Goal: Navigation & Orientation: Understand site structure

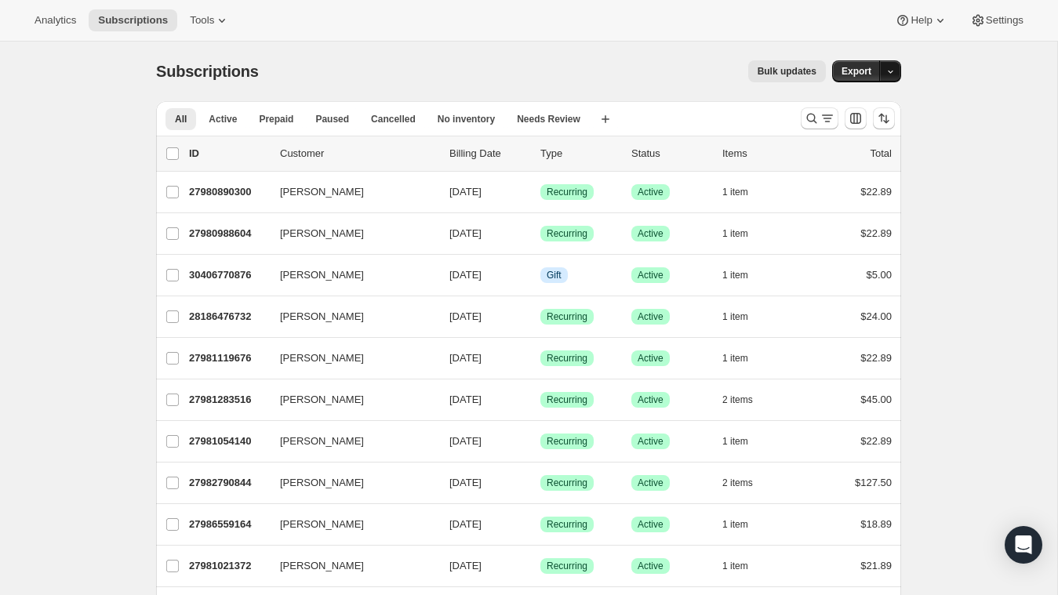
click at [897, 77] on button "button" at bounding box center [890, 71] width 22 height 22
click at [892, 71] on icon "button" at bounding box center [890, 72] width 10 height 10
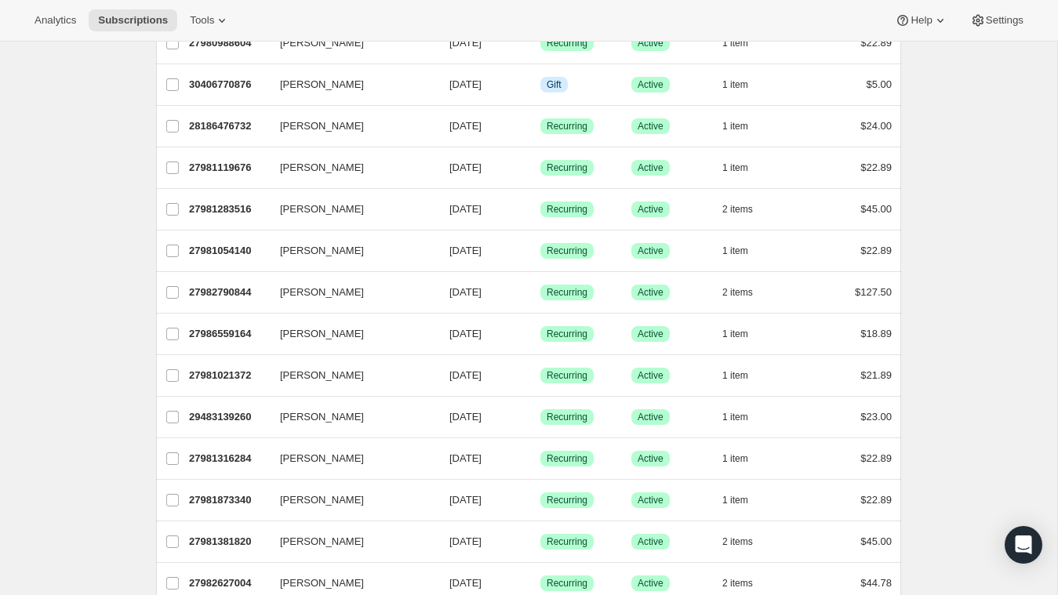
scroll to position [196, 0]
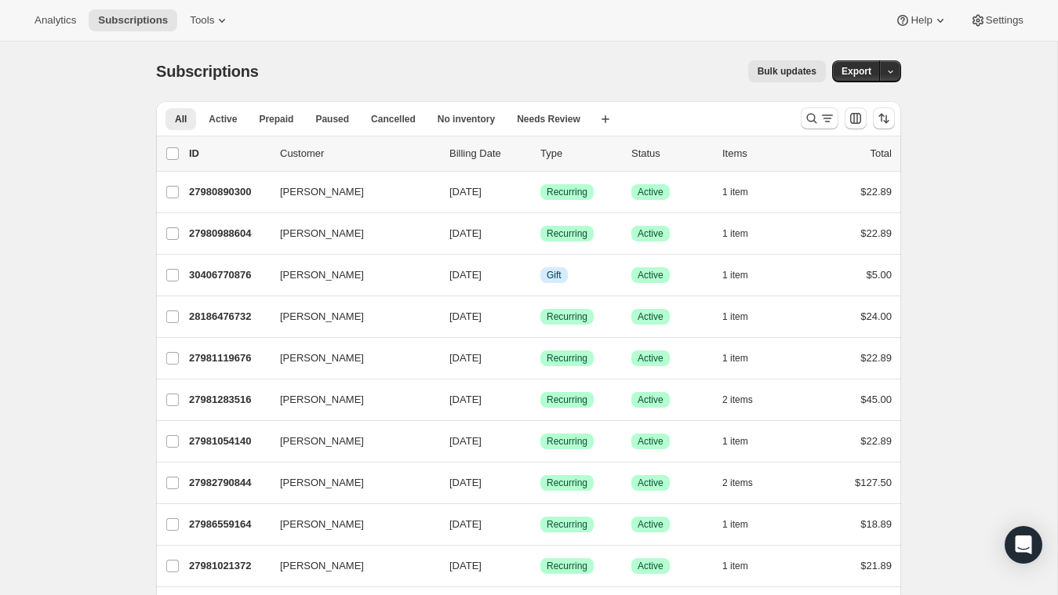
click at [1024, 5] on div "Analytics Subscriptions Tools Help Settings" at bounding box center [529, 21] width 1058 height 42
click at [1010, 14] on span "Settings" at bounding box center [1005, 20] width 38 height 13
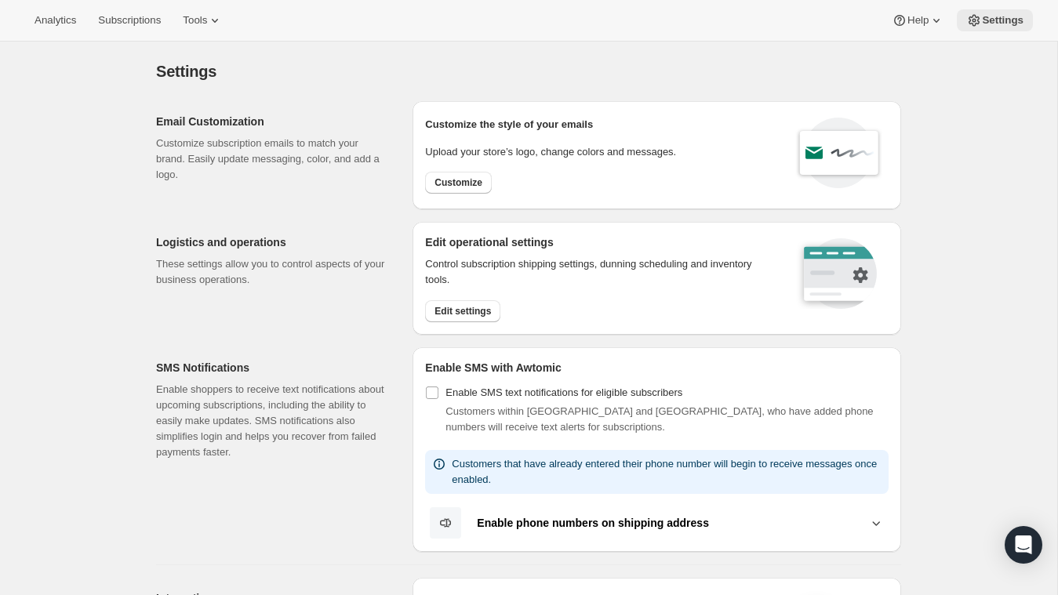
click at [1003, 20] on span "Settings" at bounding box center [1003, 20] width 42 height 13
click at [222, 5] on div "Analytics Subscriptions Tools Help Settings" at bounding box center [529, 21] width 1058 height 42
click at [207, 17] on span "Tools" at bounding box center [195, 20] width 24 height 13
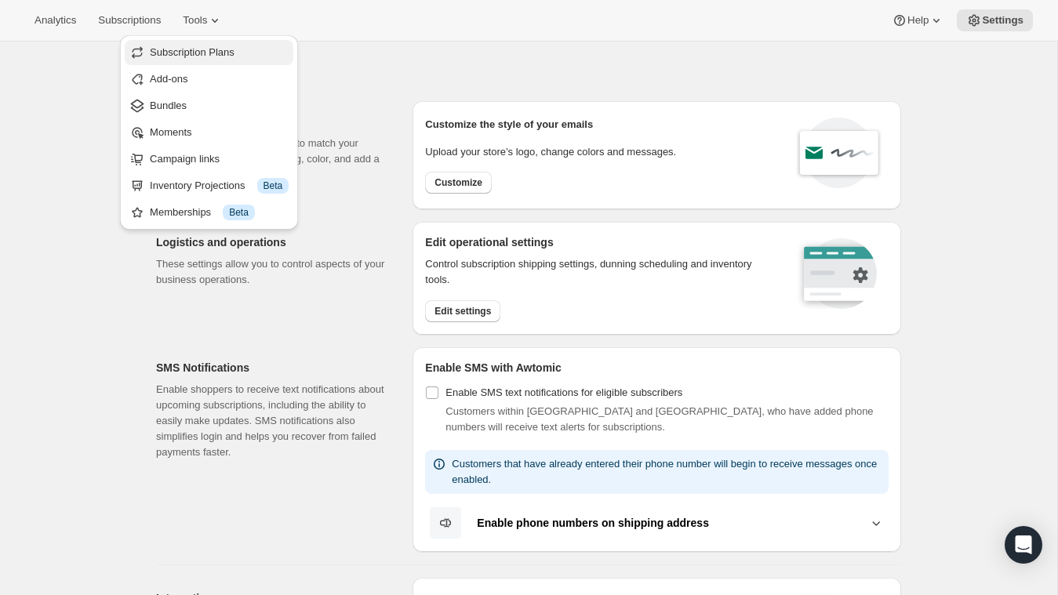
click at [216, 56] on span "Subscription Plans" at bounding box center [192, 52] width 85 height 12
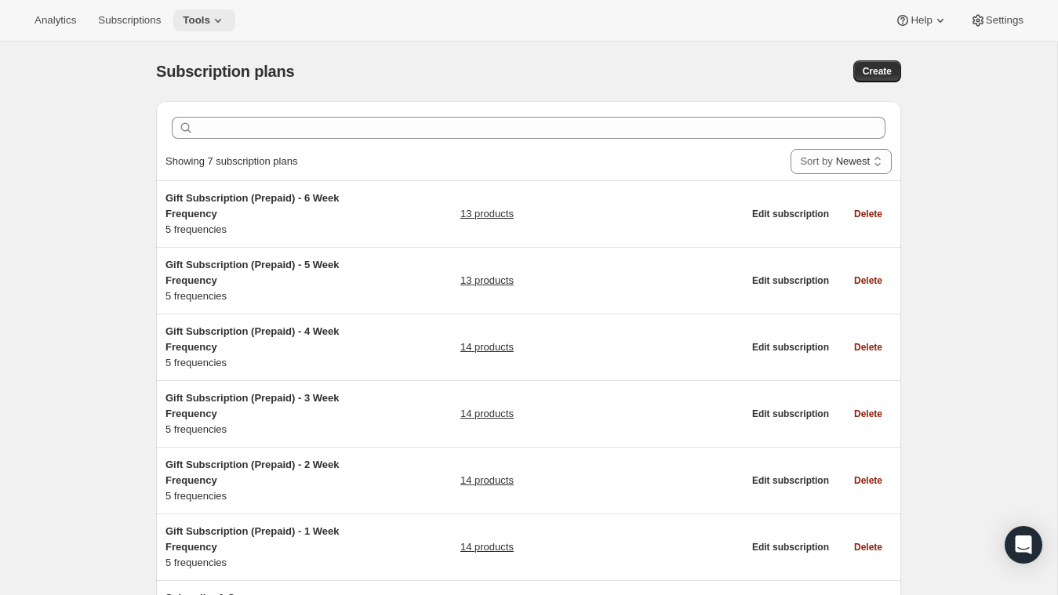
click at [220, 20] on icon at bounding box center [218, 21] width 16 height 16
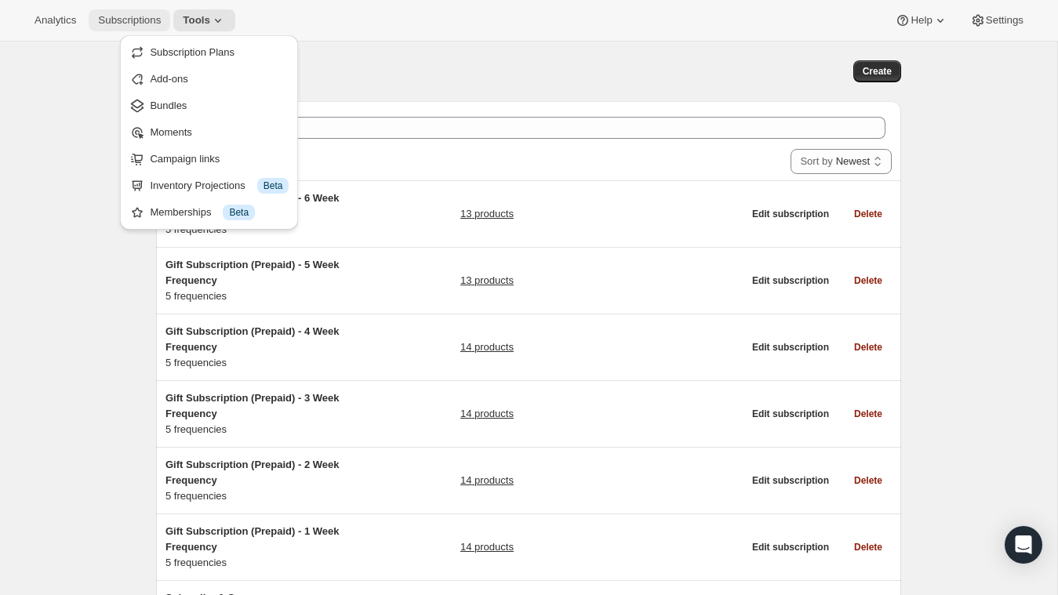
click at [142, 20] on span "Subscriptions" at bounding box center [129, 20] width 63 height 13
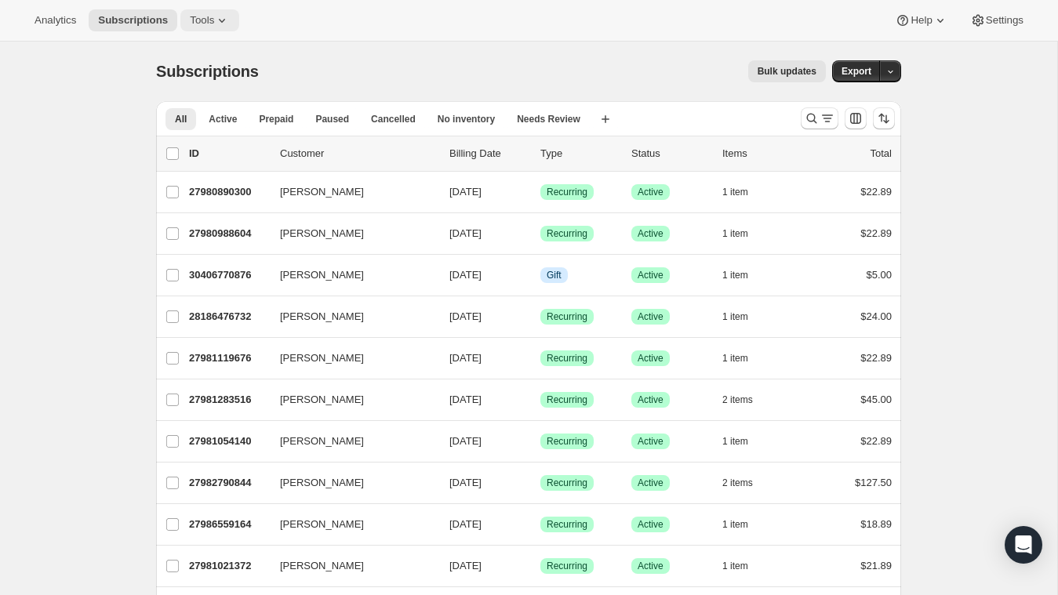
click at [212, 26] on span "Tools" at bounding box center [202, 20] width 24 height 13
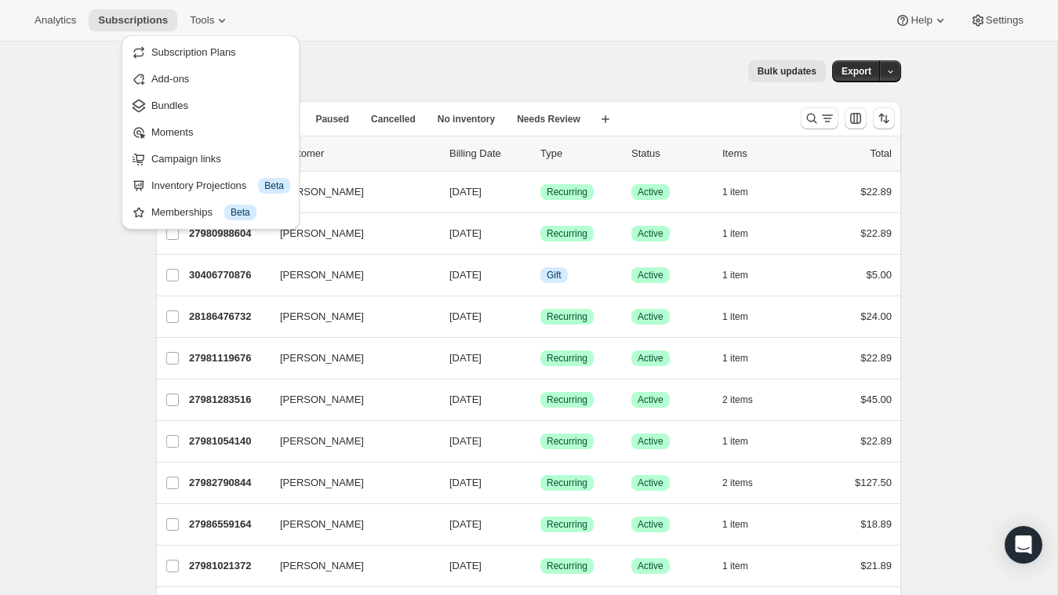
click at [351, 61] on div "Bulk updates" at bounding box center [552, 71] width 548 height 22
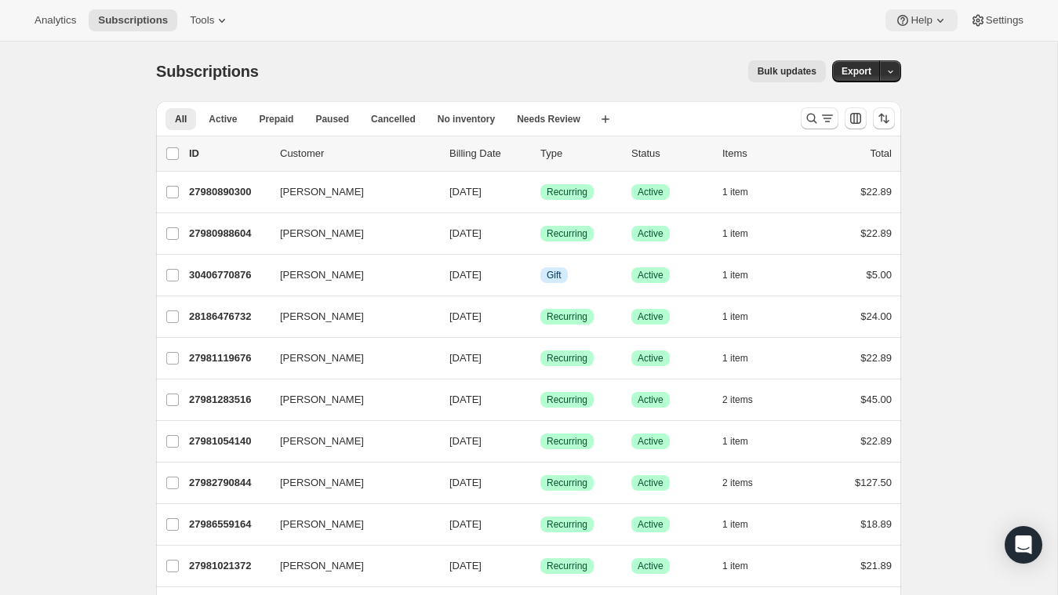
click at [928, 20] on span "Help" at bounding box center [921, 20] width 21 height 13
click at [928, 21] on span "Help" at bounding box center [921, 20] width 21 height 13
click at [68, 26] on span "Analytics" at bounding box center [56, 20] width 42 height 13
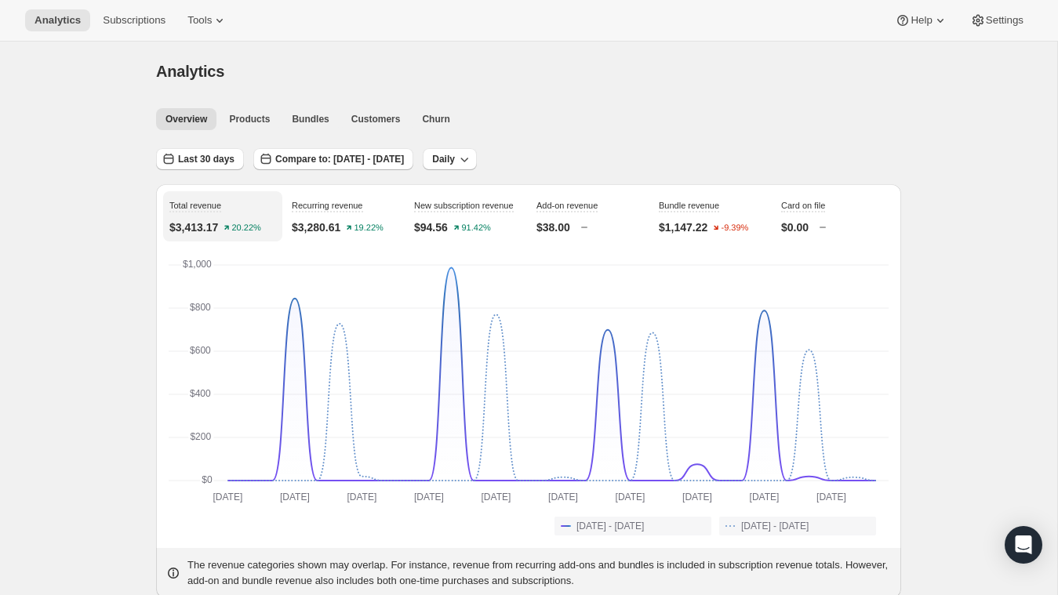
click at [224, 16] on icon at bounding box center [220, 21] width 16 height 16
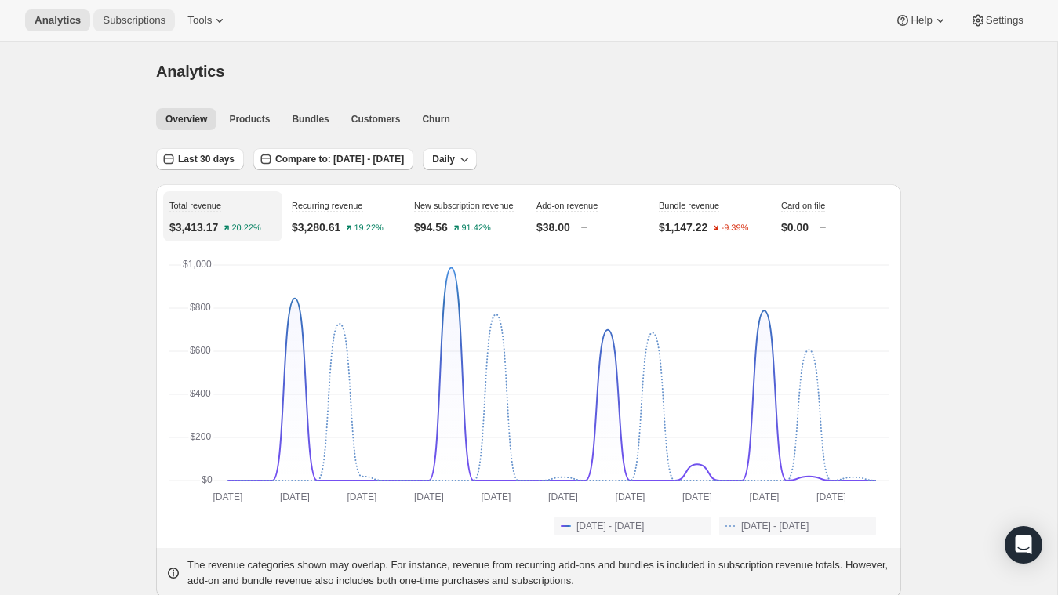
click at [117, 11] on button "Subscriptions" at bounding box center [134, 20] width 82 height 22
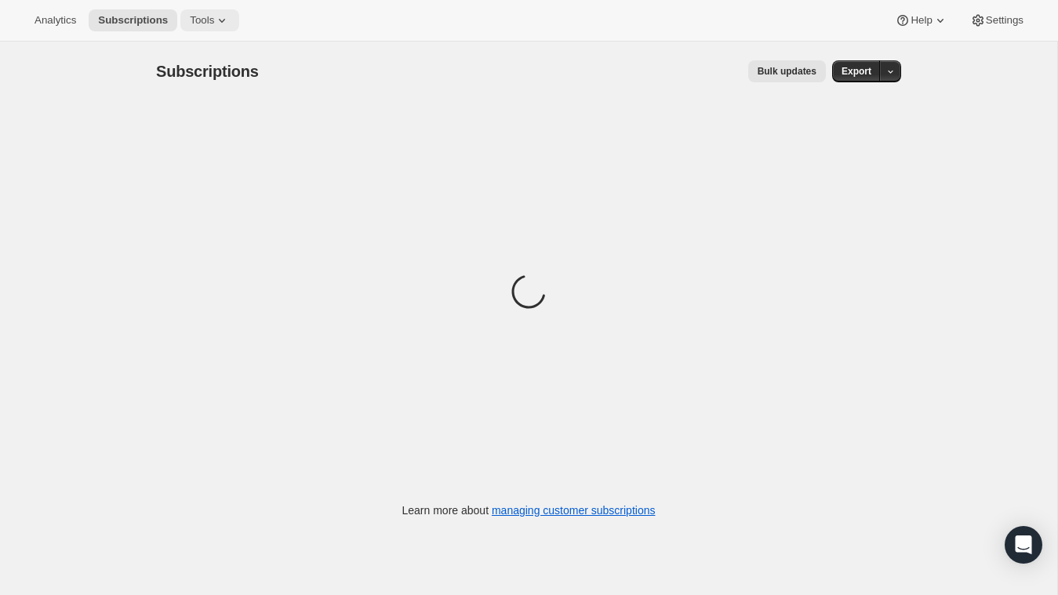
click at [213, 25] on span "Tools" at bounding box center [202, 20] width 24 height 13
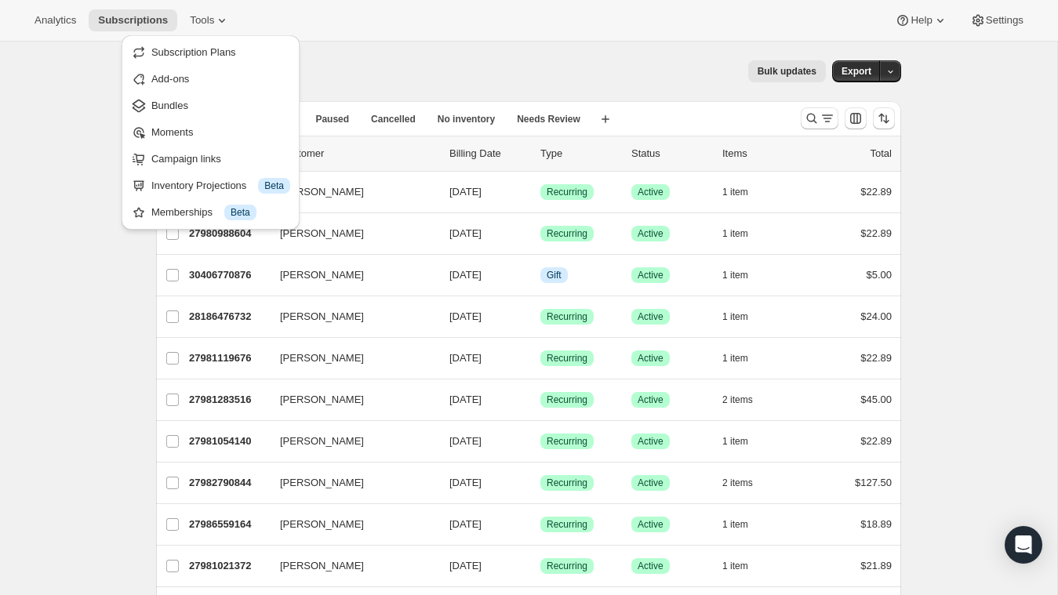
click at [311, 0] on div "Analytics Subscriptions Tools Help Settings" at bounding box center [529, 21] width 1058 height 42
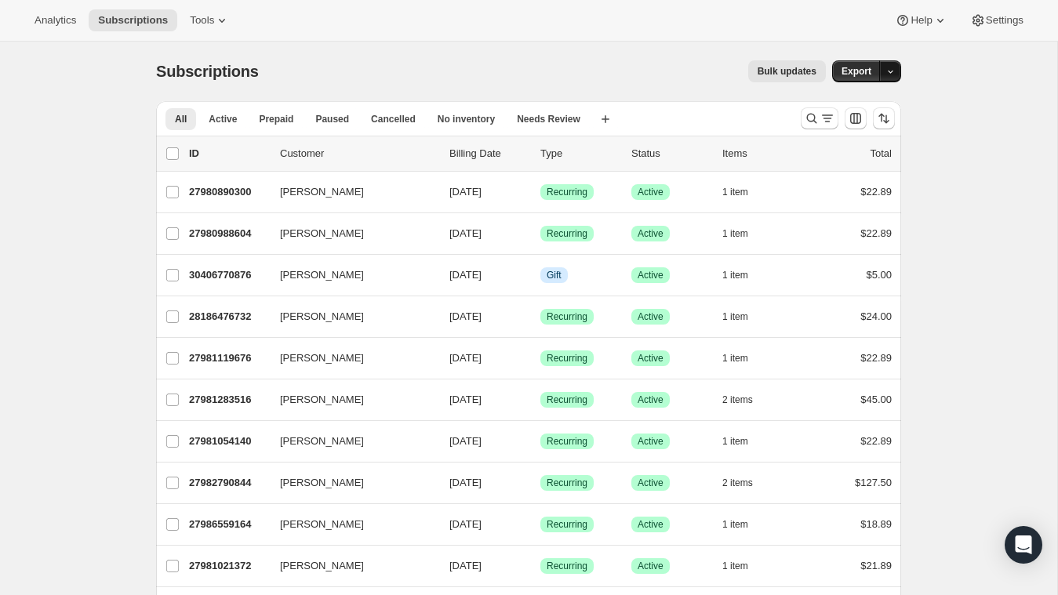
click at [892, 77] on button "button" at bounding box center [890, 71] width 22 height 22
click at [846, 101] on span "Subscription data" at bounding box center [807, 103] width 78 height 12
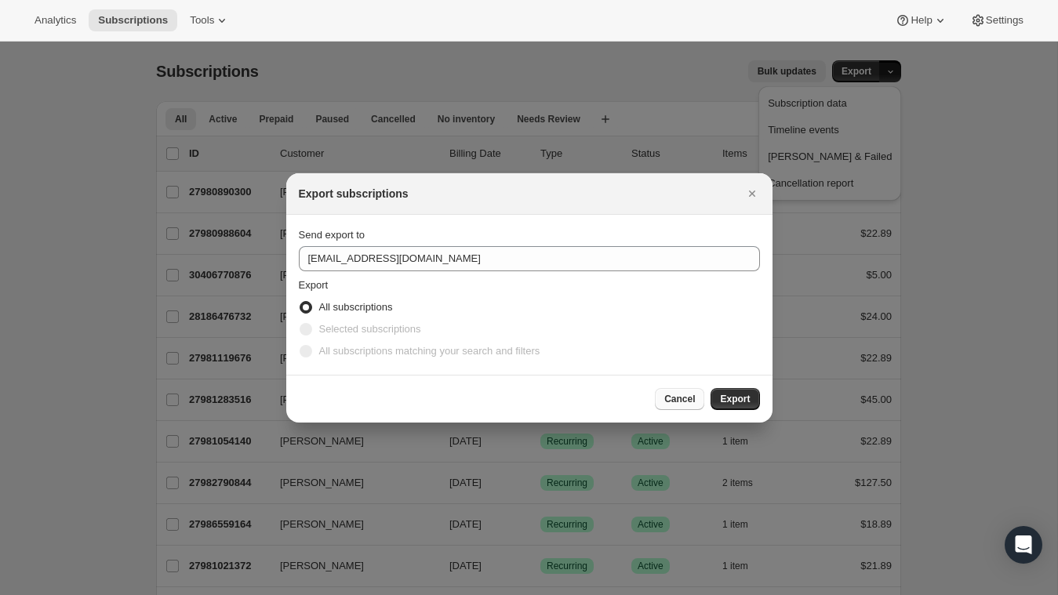
click at [677, 405] on button "Cancel" at bounding box center [679, 399] width 49 height 22
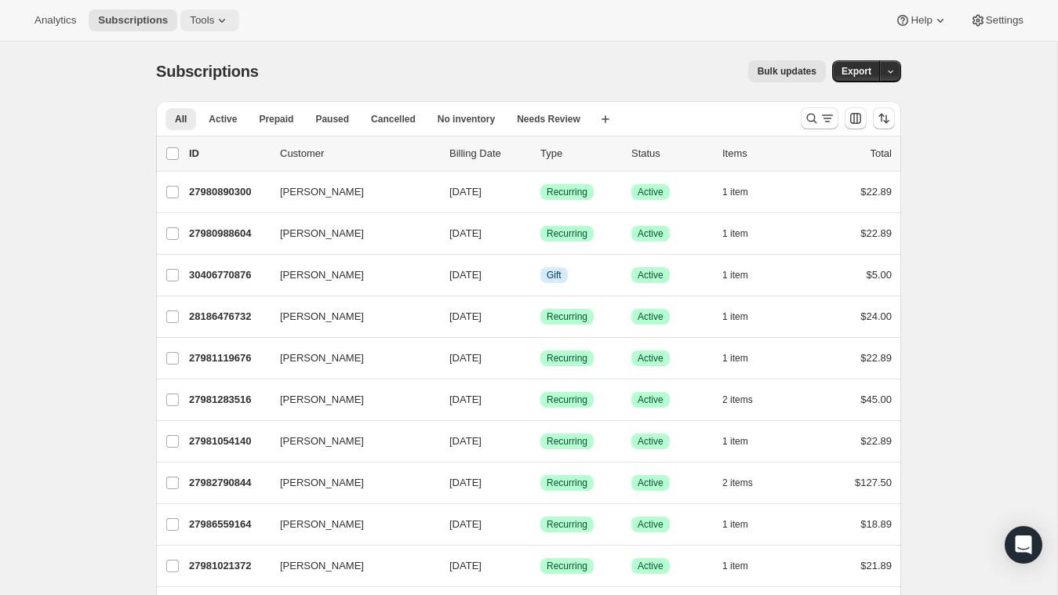
click at [214, 17] on span "Tools" at bounding box center [202, 20] width 24 height 13
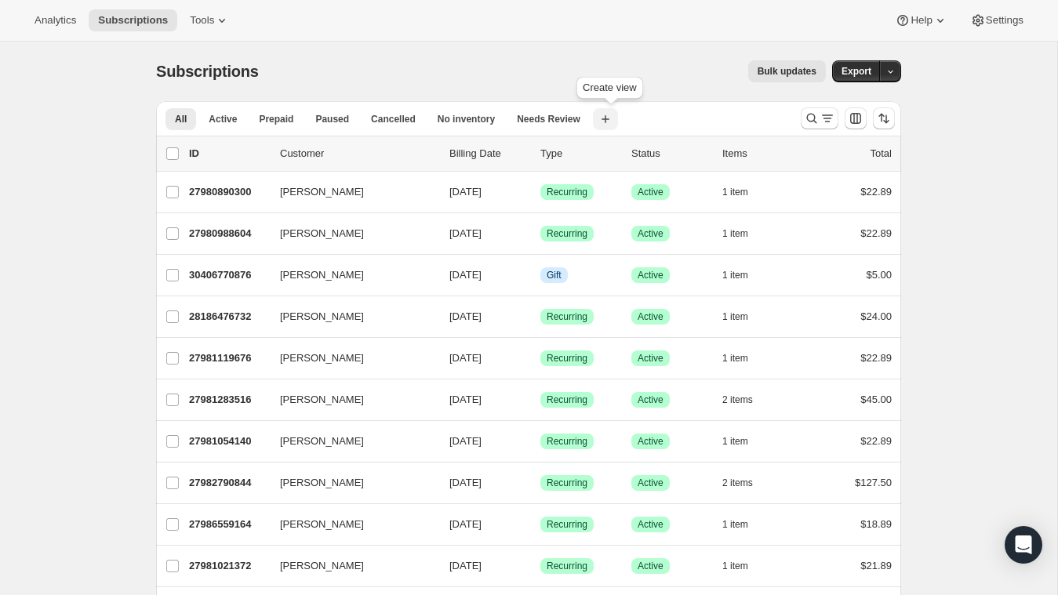
click at [613, 119] on icon "button" at bounding box center [606, 119] width 16 height 16
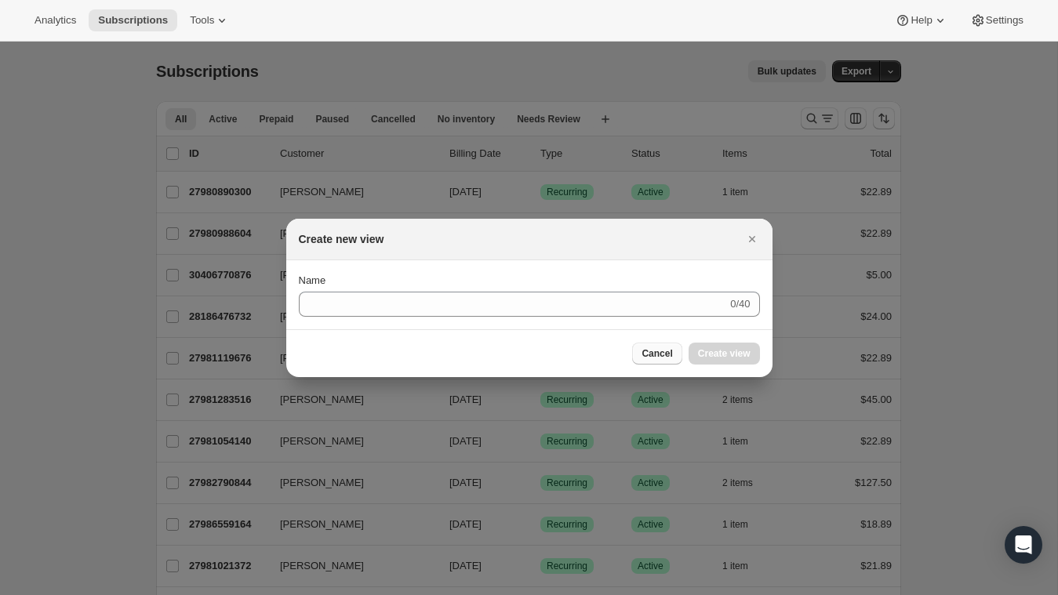
click at [665, 356] on span "Cancel" at bounding box center [657, 353] width 31 height 13
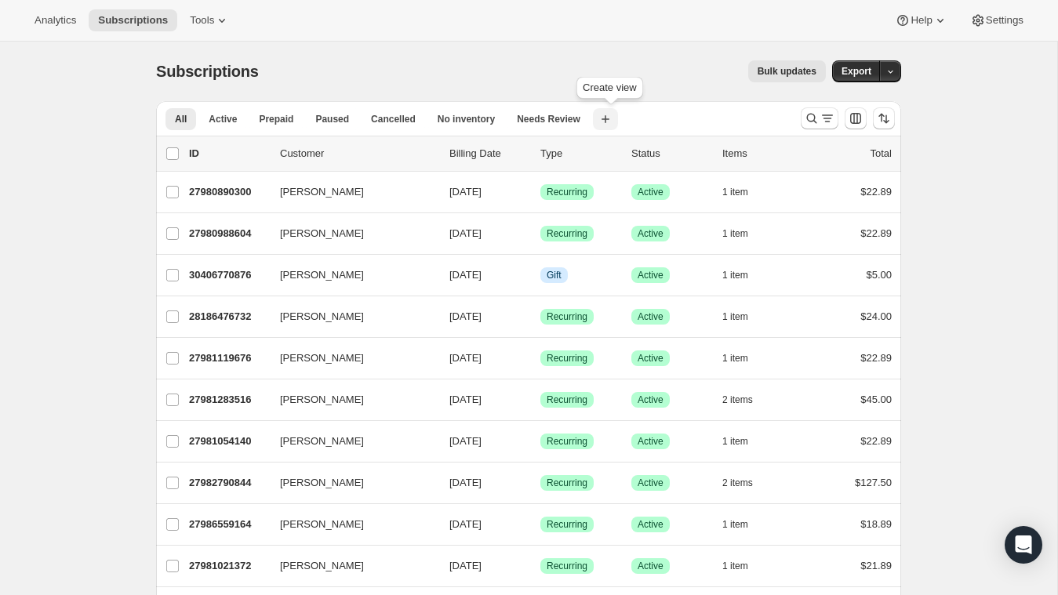
click at [613, 123] on icon "button" at bounding box center [606, 119] width 16 height 16
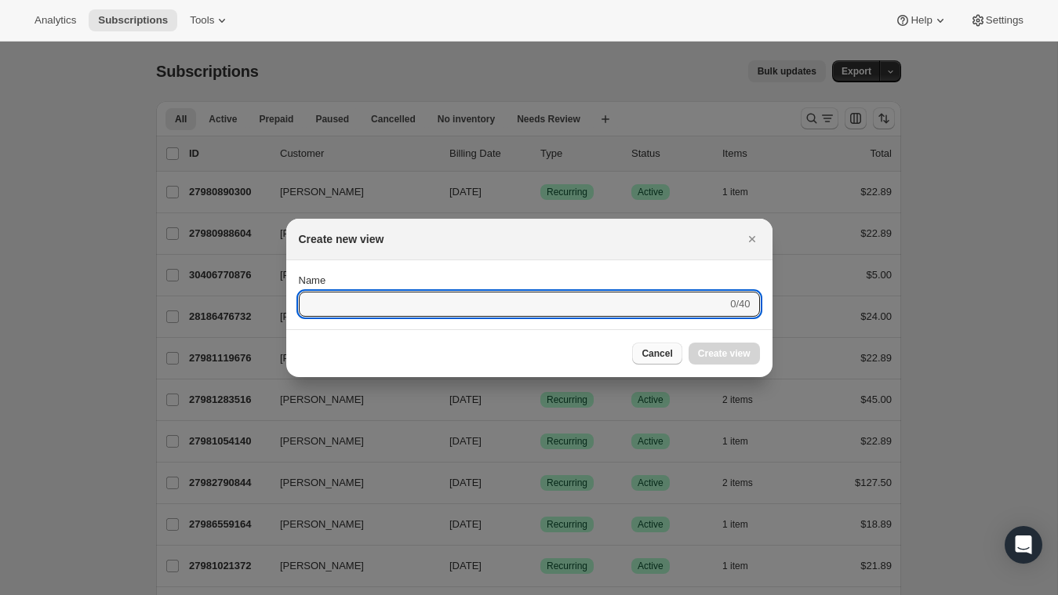
click at [650, 352] on span "Cancel" at bounding box center [657, 353] width 31 height 13
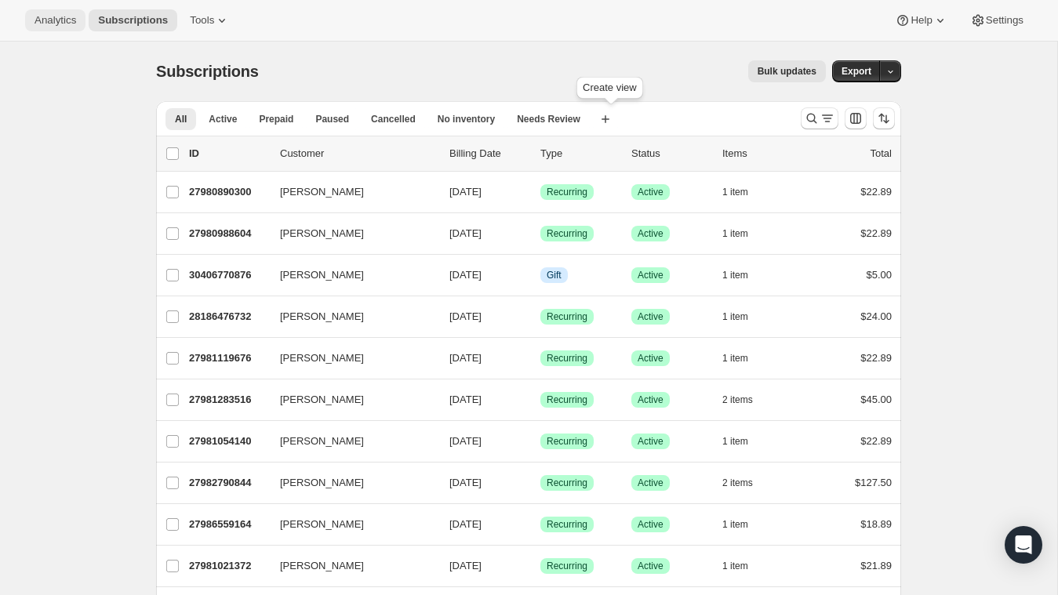
click at [52, 24] on span "Analytics" at bounding box center [56, 20] width 42 height 13
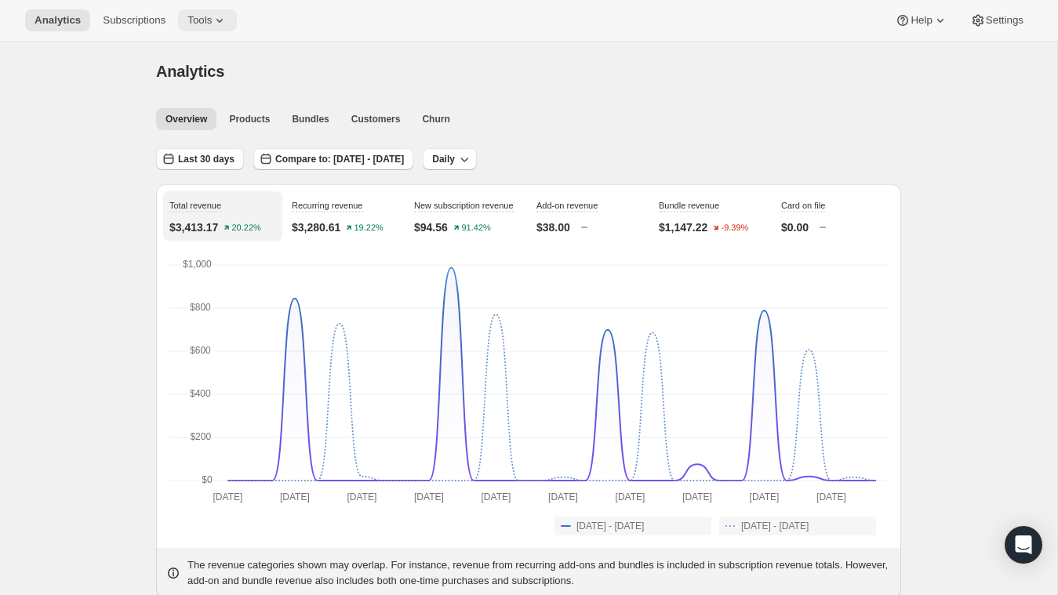
click at [202, 19] on span "Tools" at bounding box center [199, 20] width 24 height 13
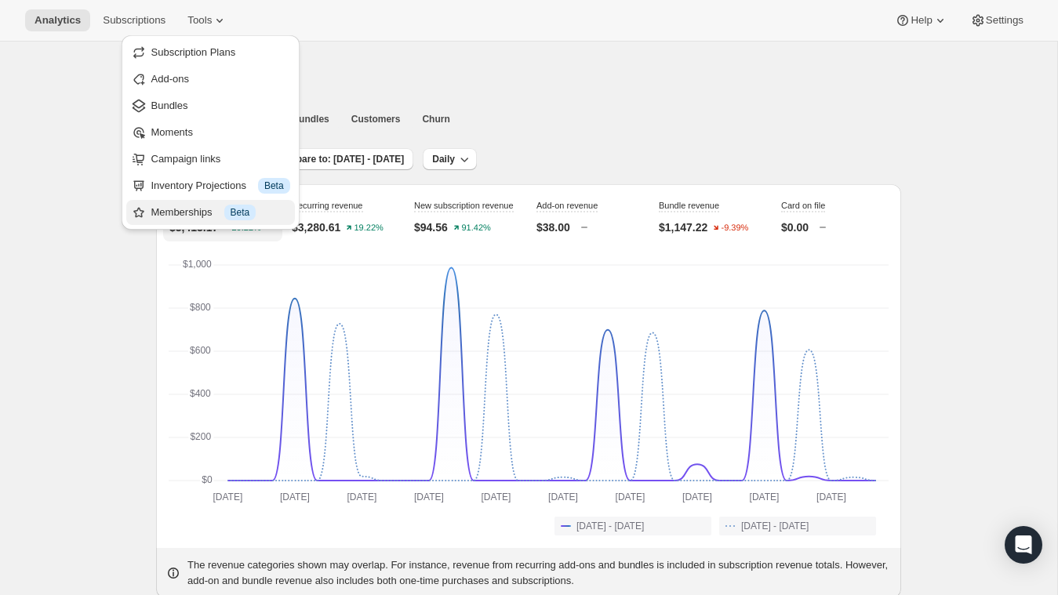
click at [204, 208] on div "Memberships Info Beta" at bounding box center [220, 213] width 139 height 16
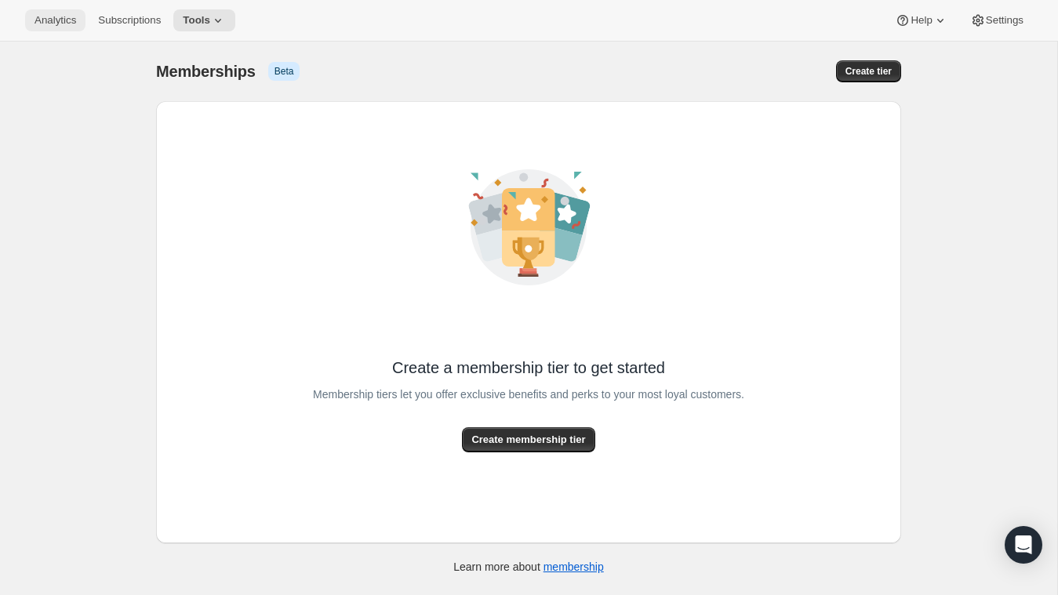
click at [57, 22] on span "Analytics" at bounding box center [56, 20] width 42 height 13
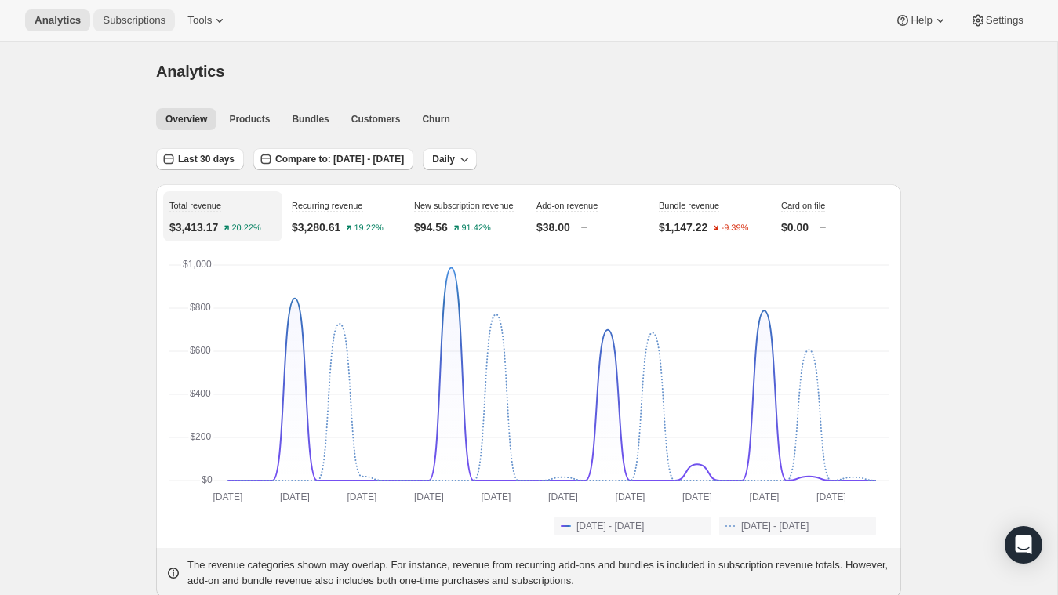
click at [164, 20] on span "Subscriptions" at bounding box center [134, 20] width 63 height 13
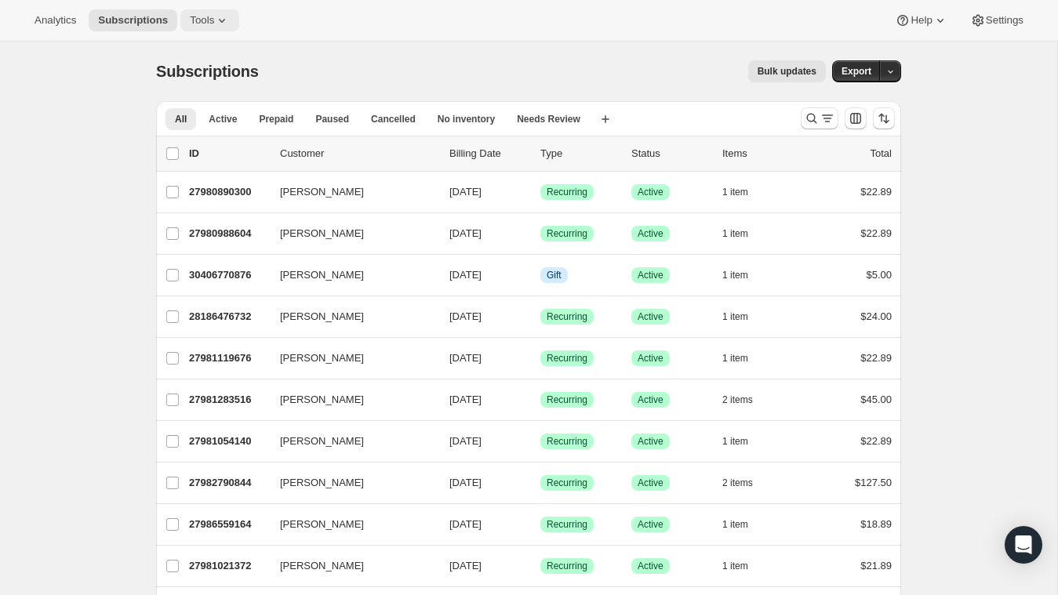
click at [213, 25] on span "Tools" at bounding box center [202, 20] width 24 height 13
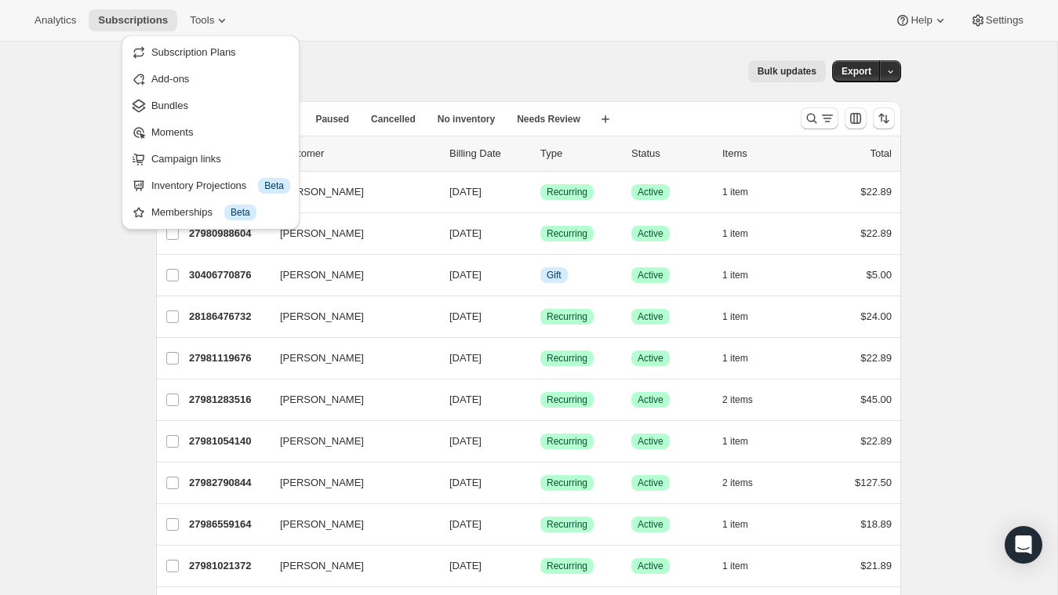
click at [493, 18] on div "Analytics Subscriptions Tools Help Settings" at bounding box center [529, 21] width 1058 height 42
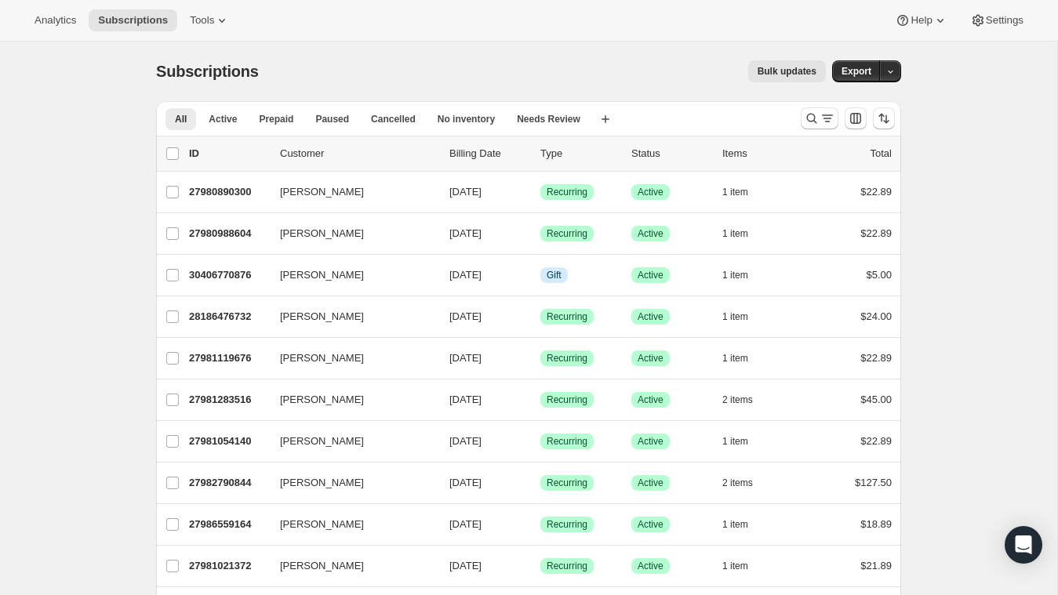
click at [1014, 35] on div "Analytics Subscriptions Tools Help Settings" at bounding box center [529, 21] width 1058 height 42
click at [1013, 27] on button "Settings" at bounding box center [997, 20] width 72 height 22
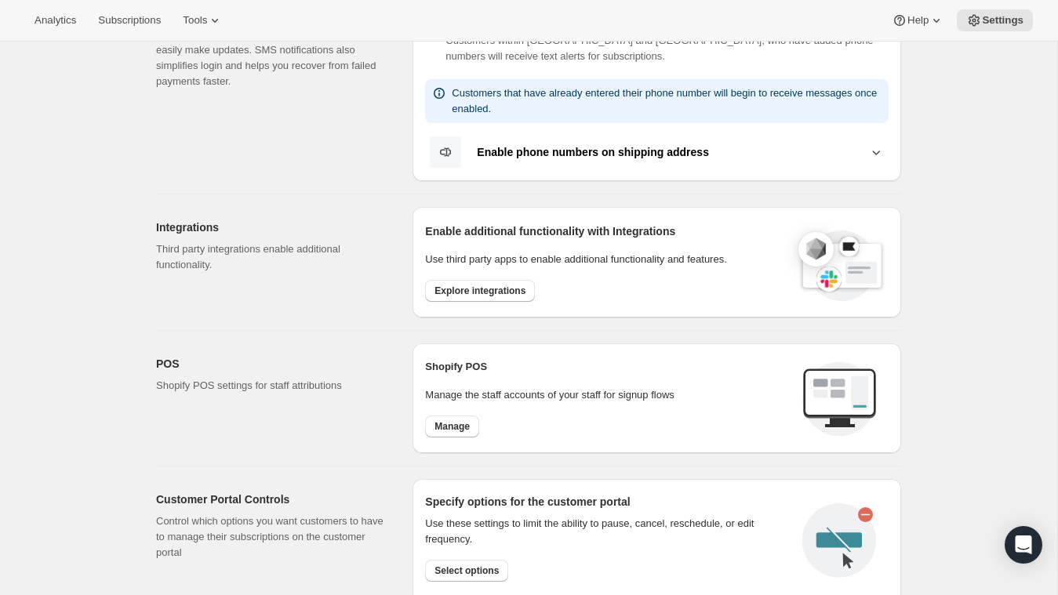
scroll to position [356, 0]
